Goal: Find specific page/section: Find specific page/section

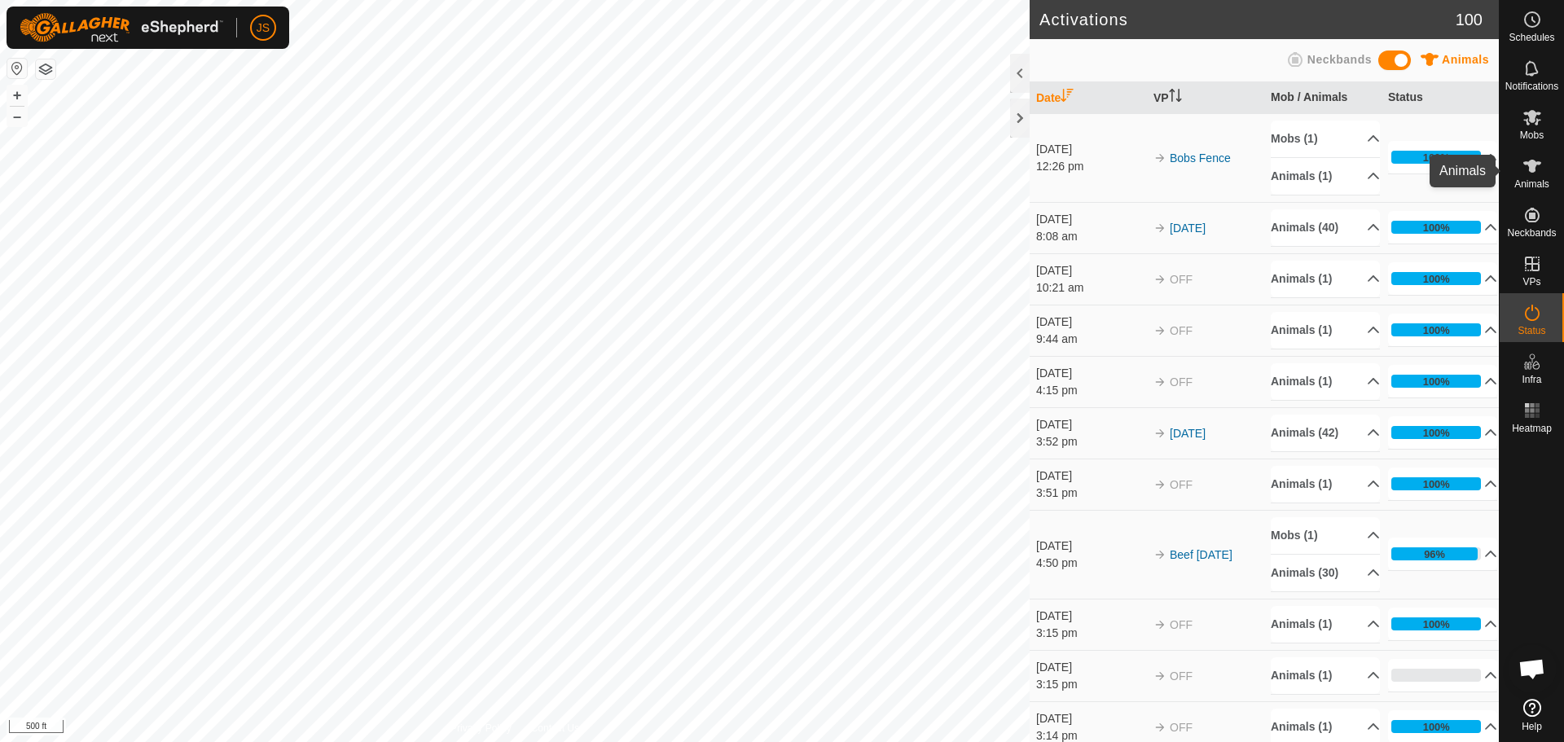
click at [1237, 171] on icon at bounding box center [1532, 166] width 20 height 20
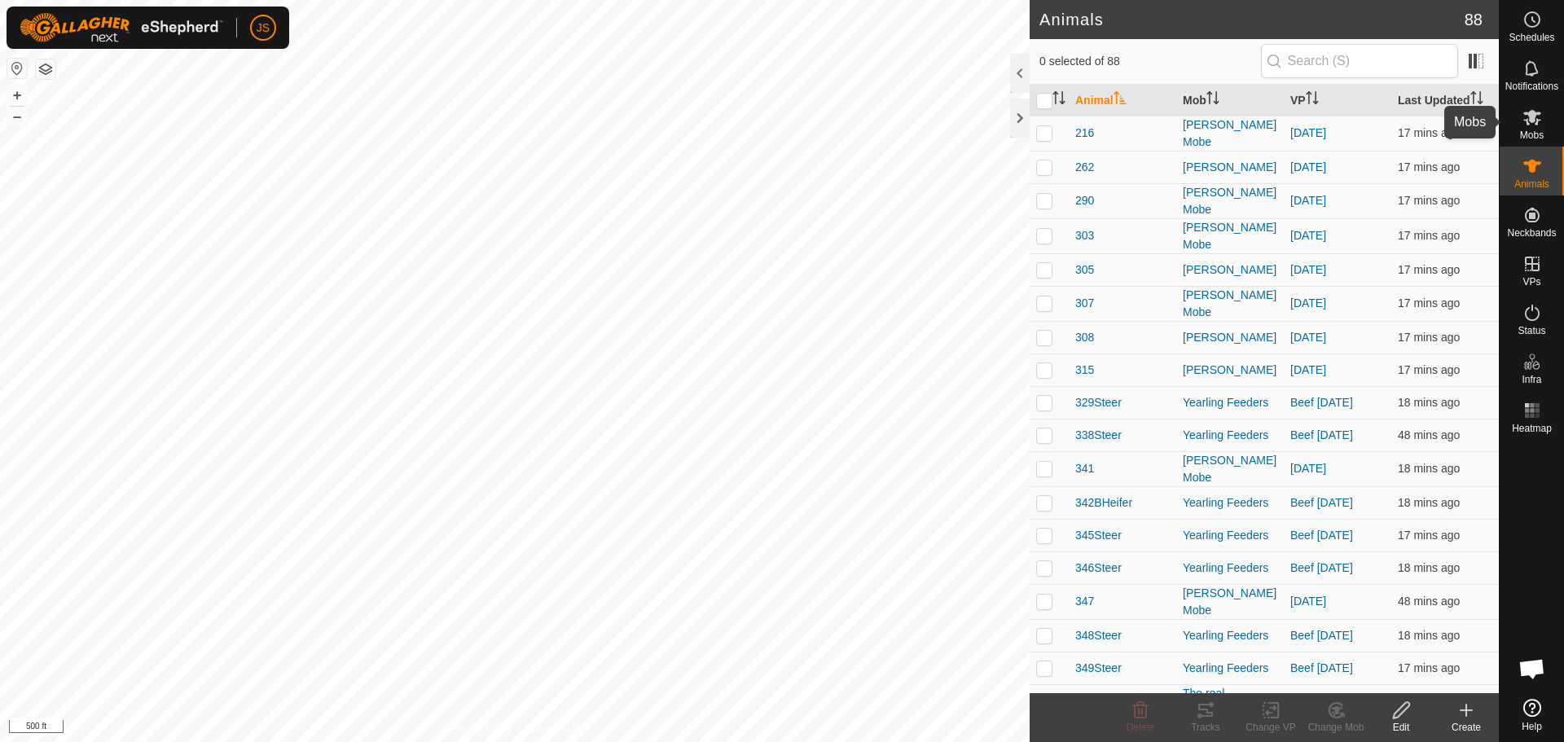
click at [1237, 121] on icon at bounding box center [1532, 117] width 18 height 15
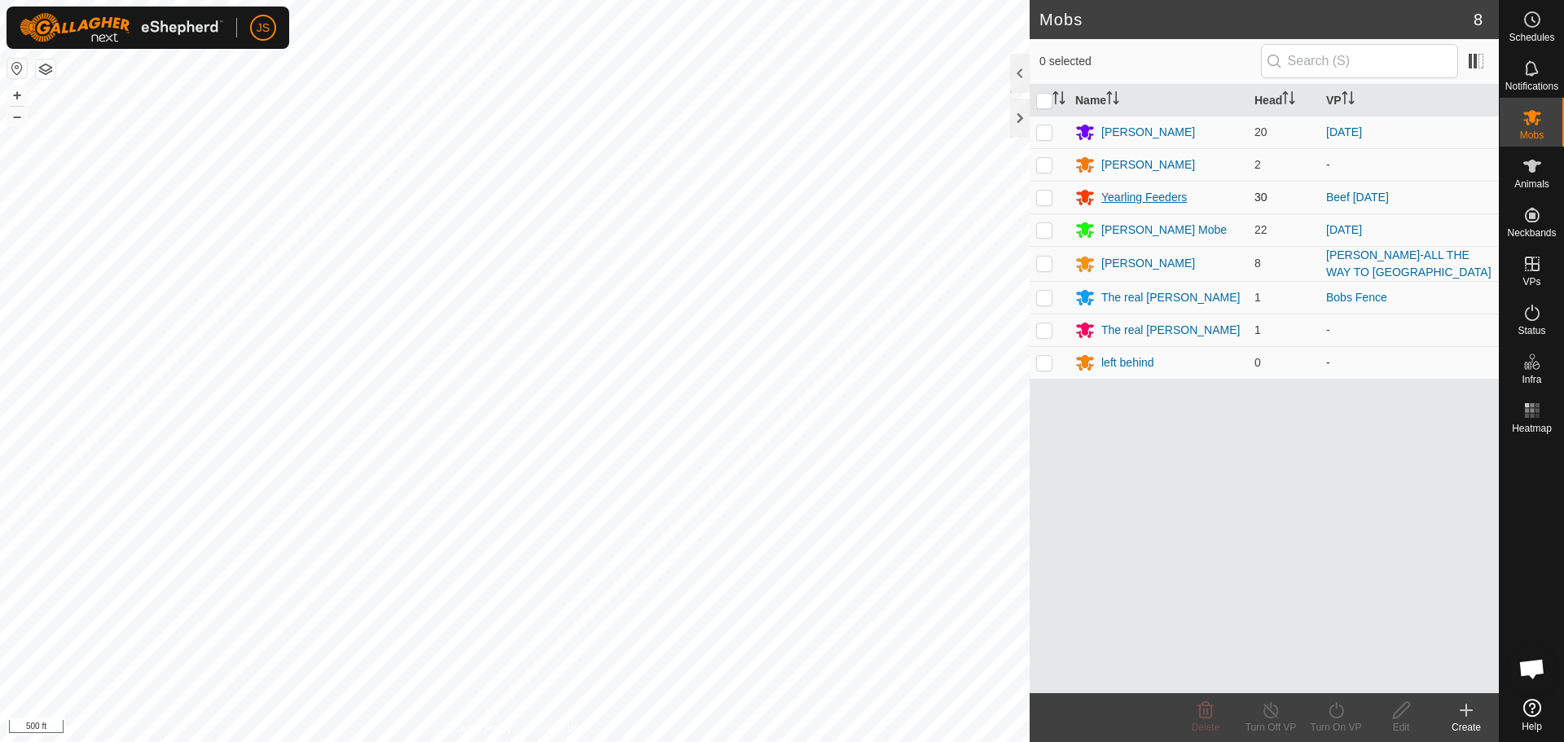
click at [1166, 195] on div "Yearling Feeders" at bounding box center [1144, 197] width 86 height 17
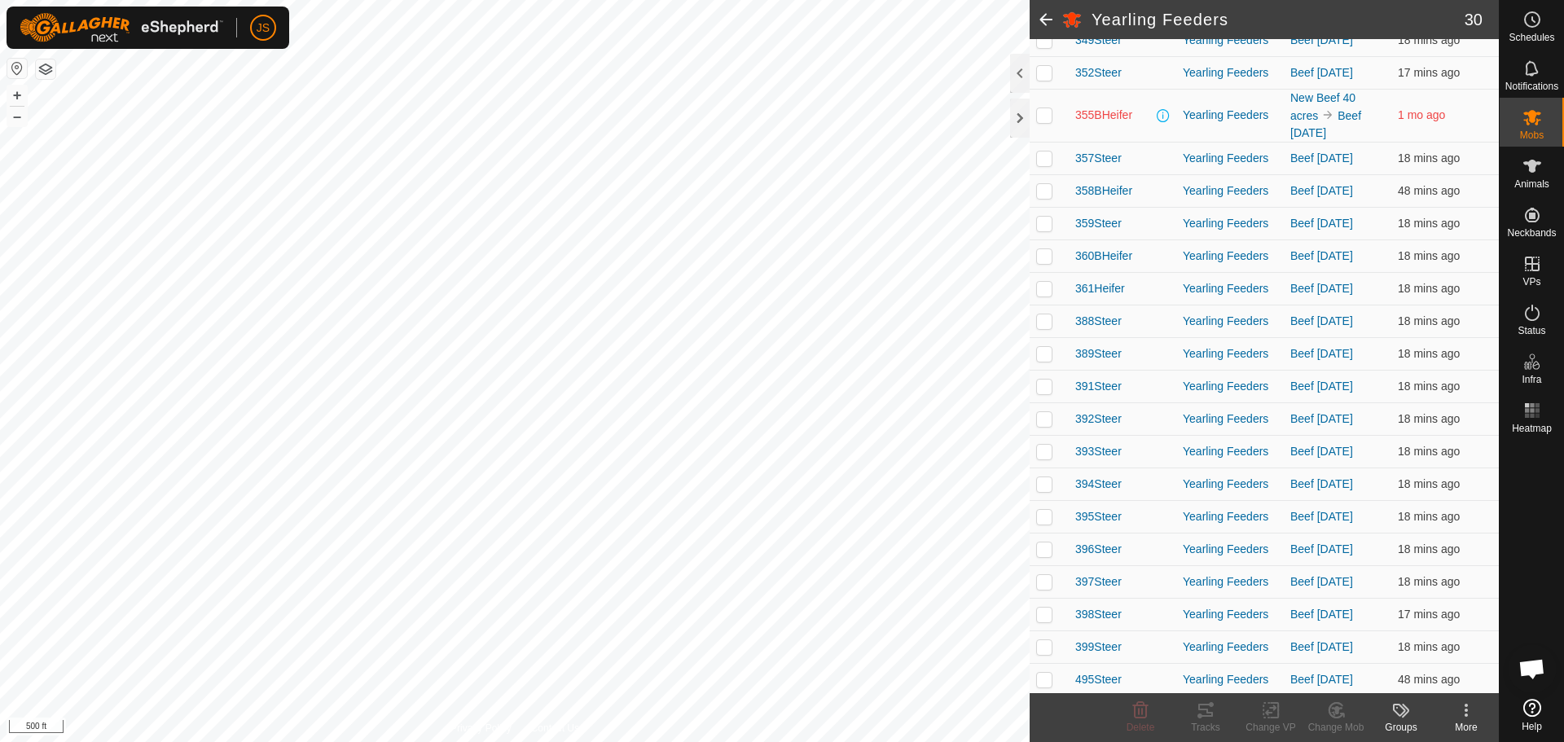
scroll to position [406, 0]
